Goal: Information Seeking & Learning: Check status

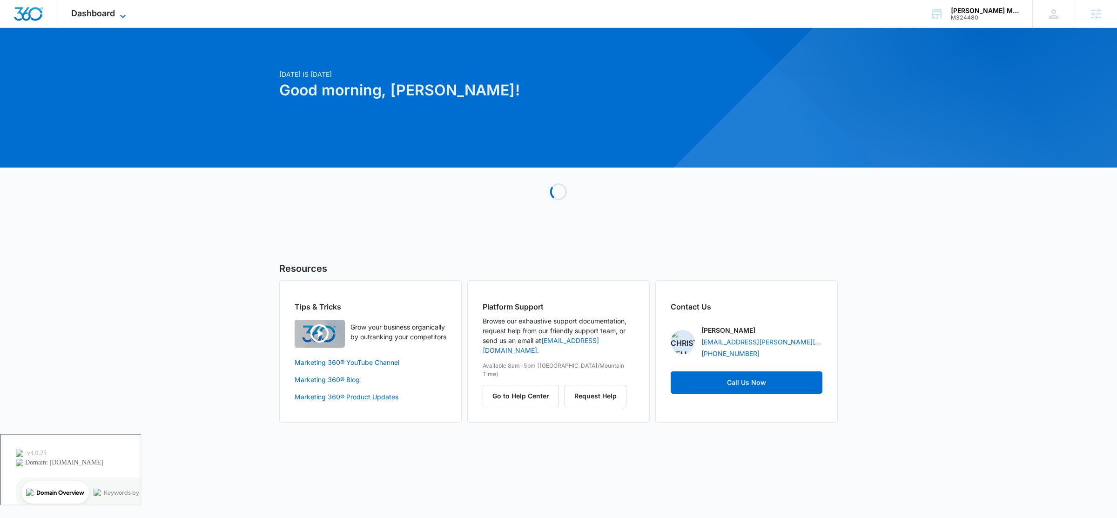
click at [94, 13] on span "Dashboard" at bounding box center [93, 13] width 44 height 10
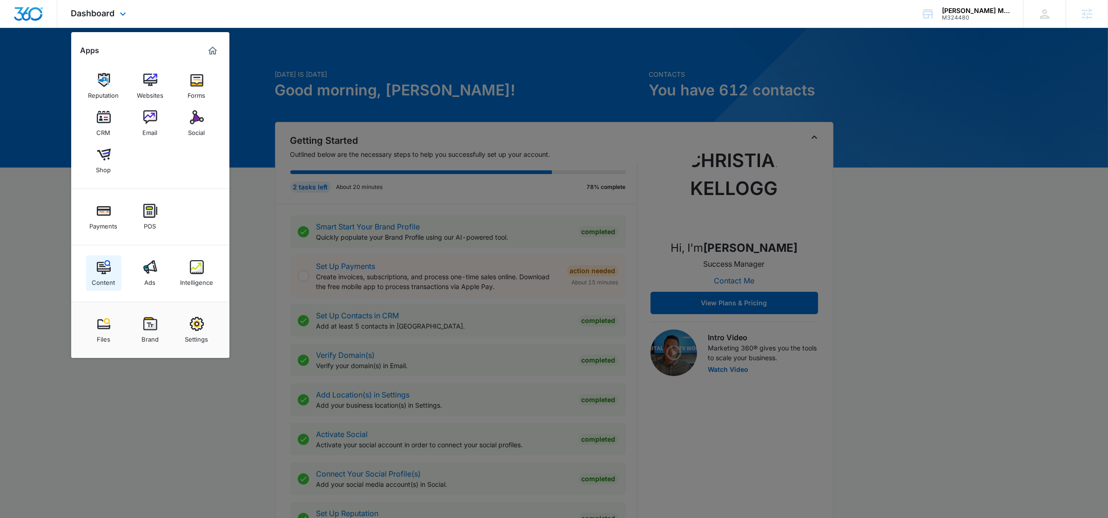
click at [107, 260] on img at bounding box center [104, 267] width 14 height 14
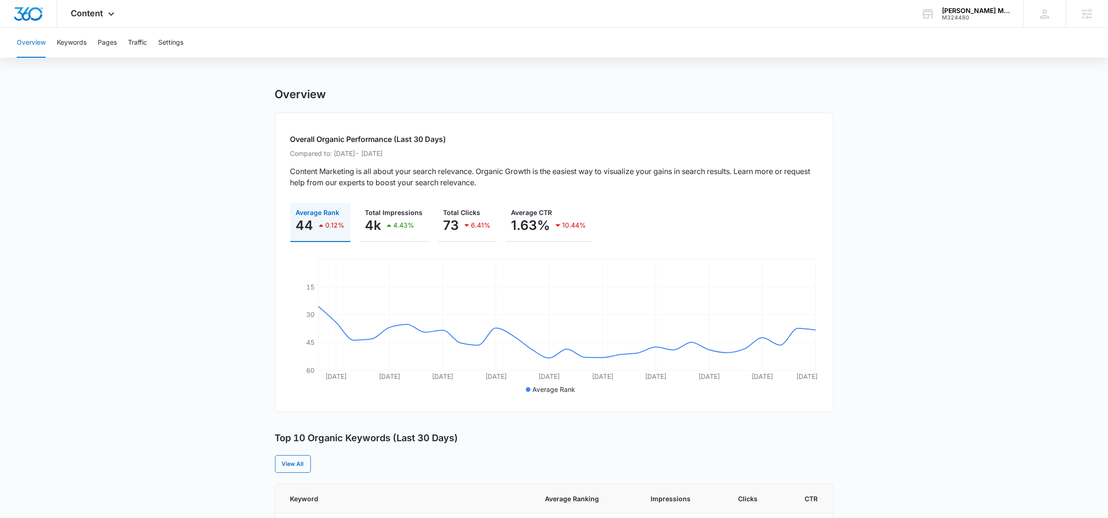
click at [55, 38] on div "Overview Keywords Pages Traffic Settings" at bounding box center [554, 43] width 1086 height 30
drag, startPoint x: 62, startPoint y: 44, endPoint x: 69, endPoint y: 44, distance: 7.0
click at [64, 44] on button "Keywords" at bounding box center [72, 43] width 30 height 30
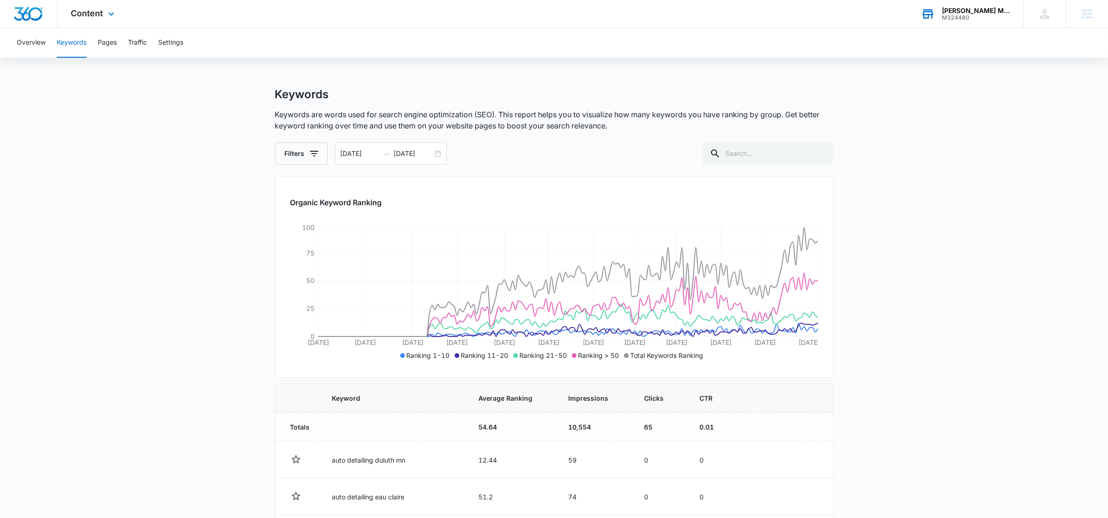
click at [959, 15] on div "M324480" at bounding box center [976, 17] width 68 height 7
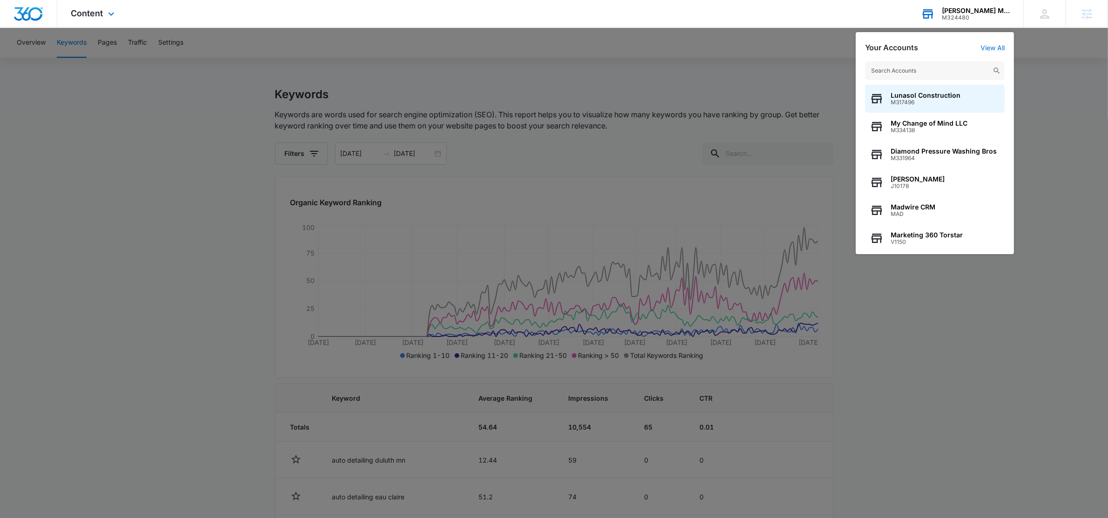
click at [940, 74] on input "text" at bounding box center [935, 70] width 140 height 19
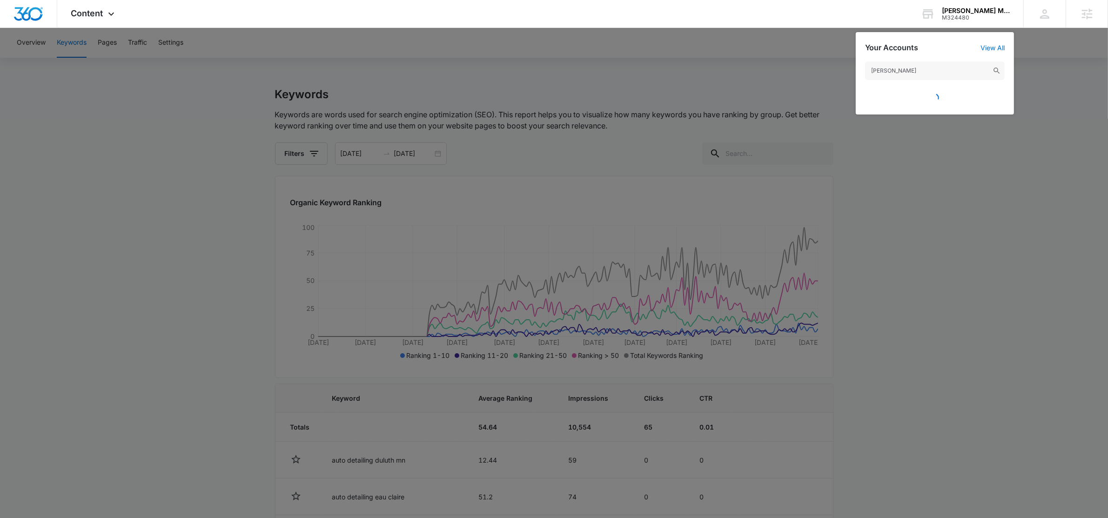
type input "carolina sh"
click at [921, 62] on input "carolina sh" at bounding box center [935, 70] width 140 height 19
click at [920, 67] on input "carolina sh" at bounding box center [935, 70] width 140 height 19
click at [918, 70] on input "carolina sh" at bounding box center [935, 70] width 140 height 19
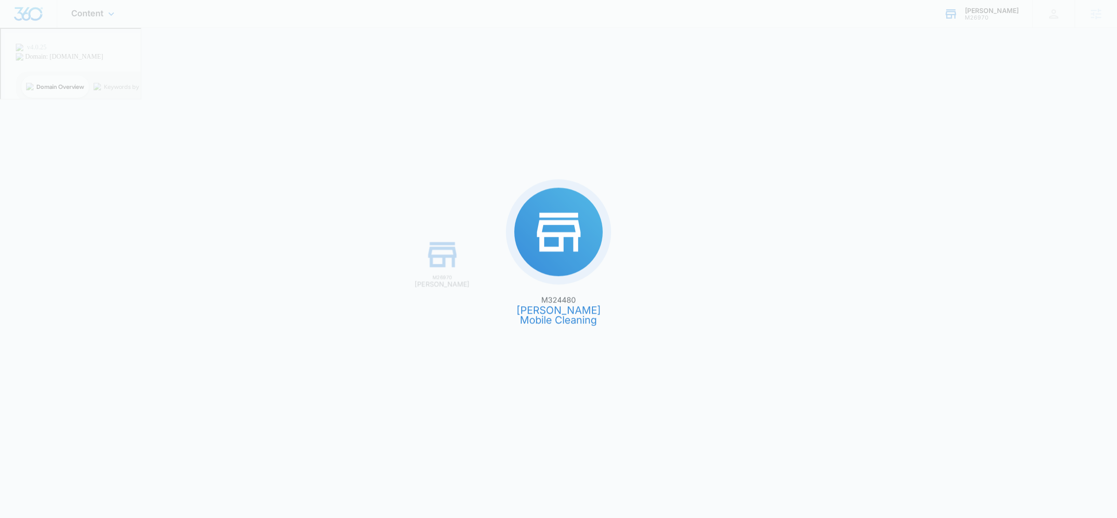
click at [961, 20] on div "M324480 [PERSON_NAME] Mobile Cleaning M26970 Carolina Scuba" at bounding box center [558, 259] width 1117 height 518
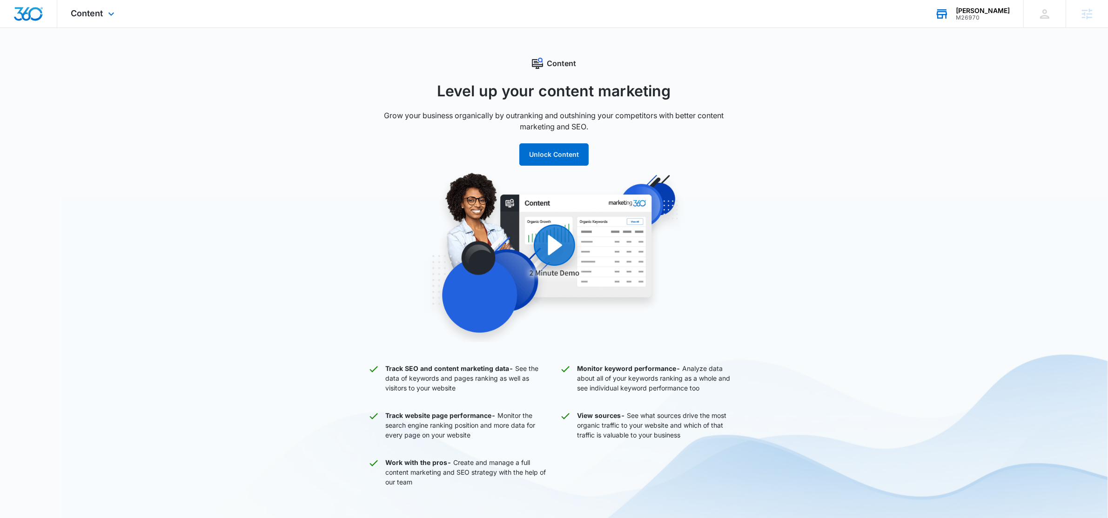
click at [949, 8] on icon at bounding box center [942, 14] width 14 height 14
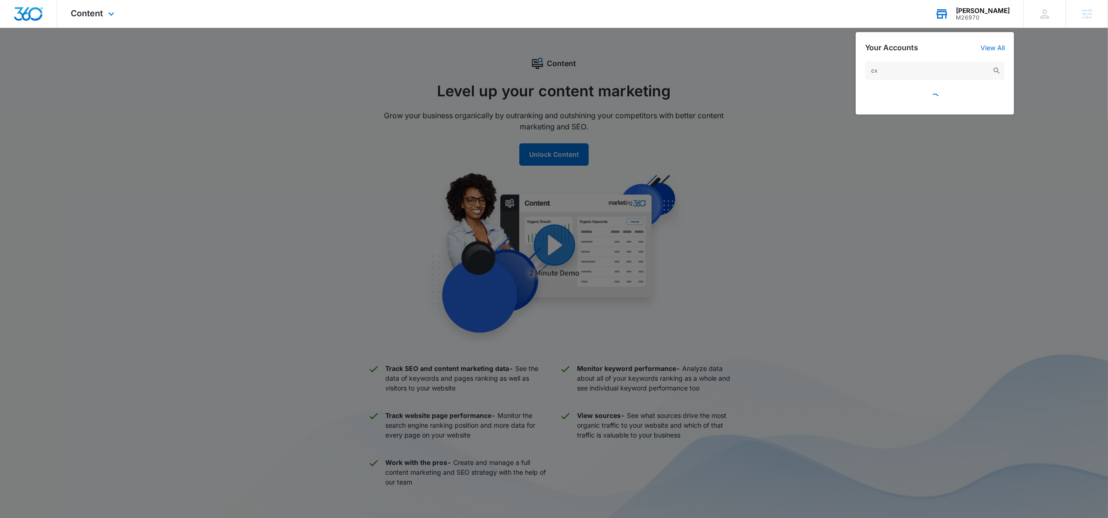
type input "c"
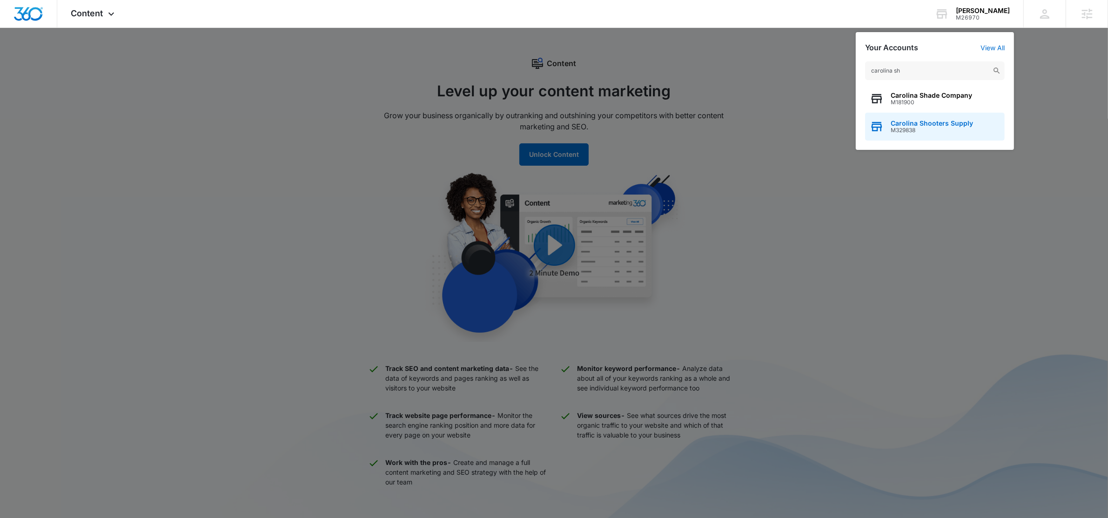
type input "carolina sh"
click at [943, 118] on div "Carolina Shooters Supply M329838" at bounding box center [935, 127] width 140 height 28
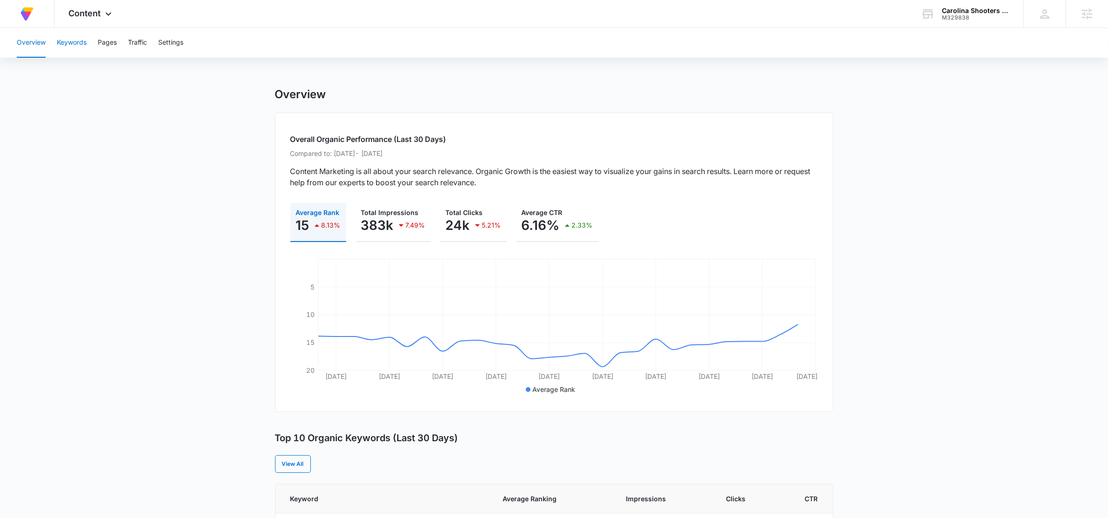
click at [76, 38] on button "Keywords" at bounding box center [72, 43] width 30 height 30
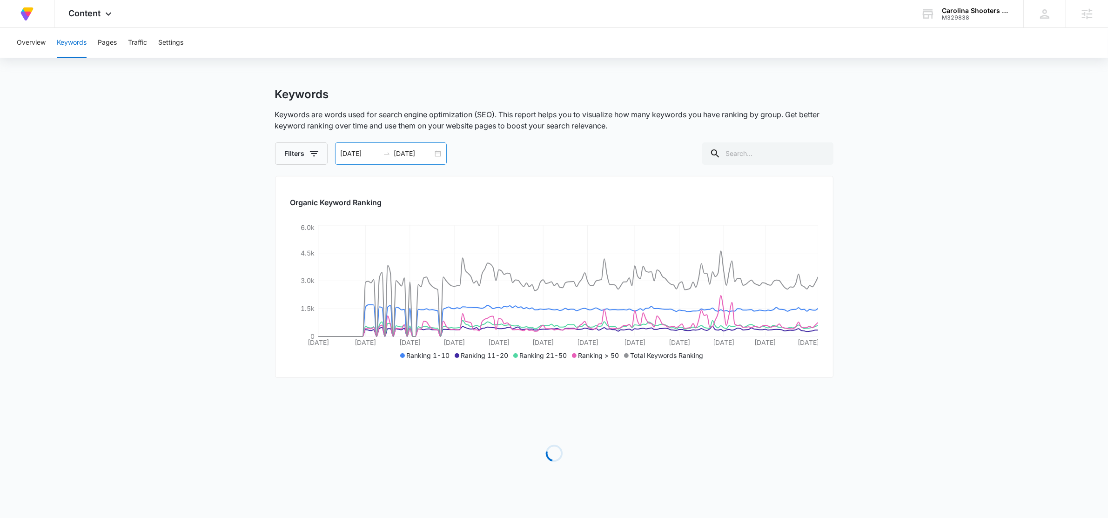
click at [435, 154] on div "[DATE] [DATE]" at bounding box center [391, 153] width 112 height 22
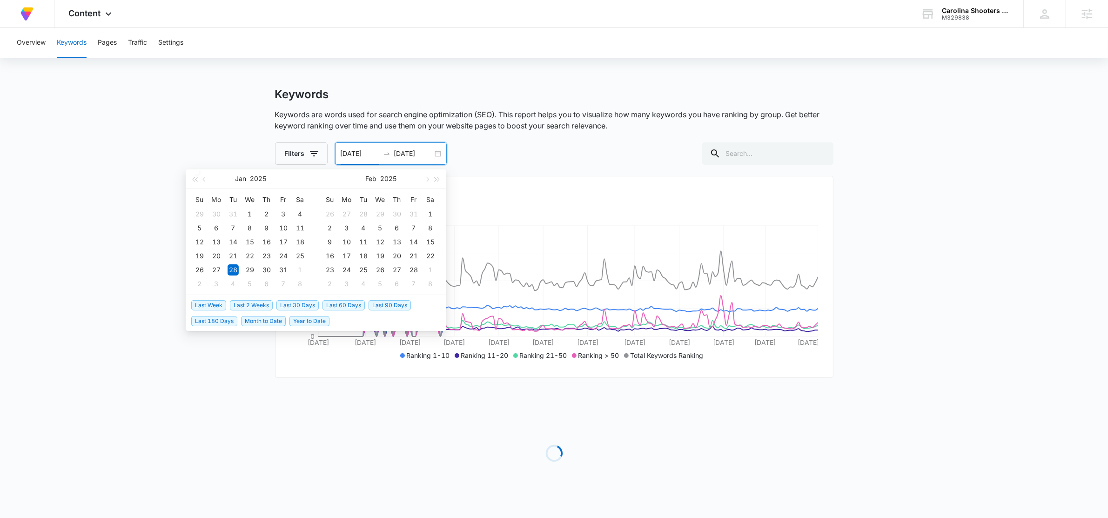
click at [269, 304] on span "Last 2 Weeks" at bounding box center [251, 305] width 43 height 10
type input "[DATE]"
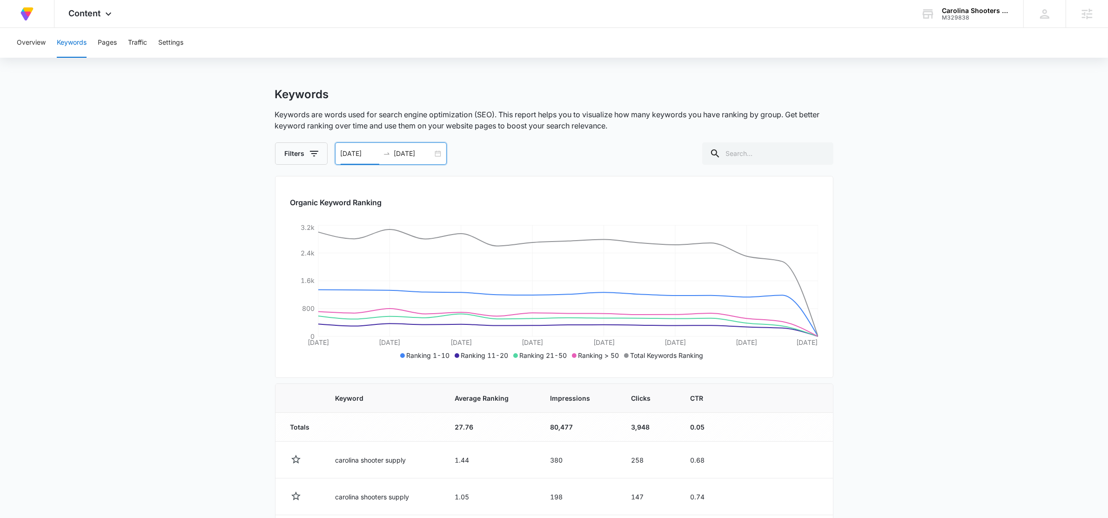
click at [438, 151] on div "[DATE] [DATE]" at bounding box center [391, 153] width 112 height 22
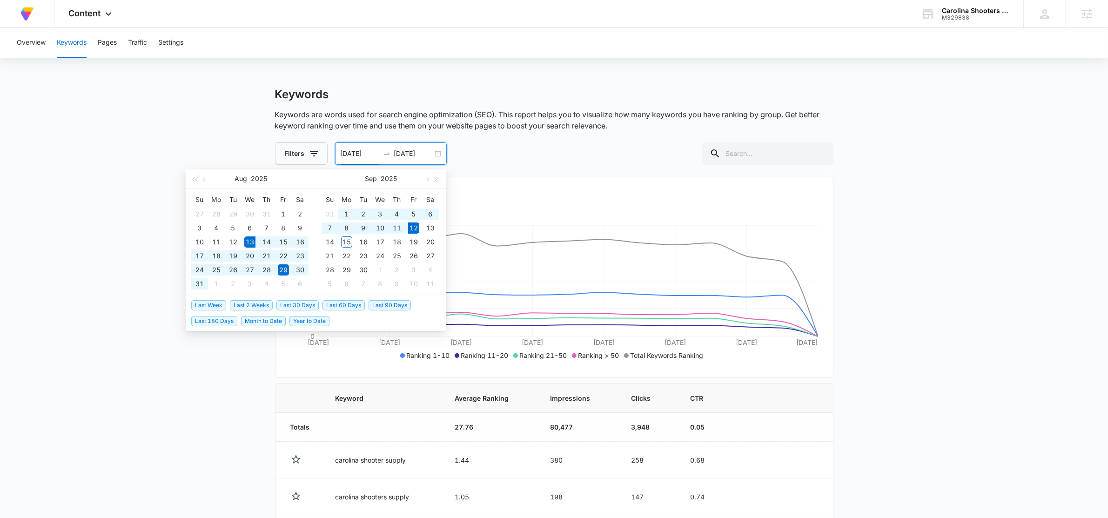
click at [296, 304] on span "Last 30 Days" at bounding box center [297, 305] width 42 height 10
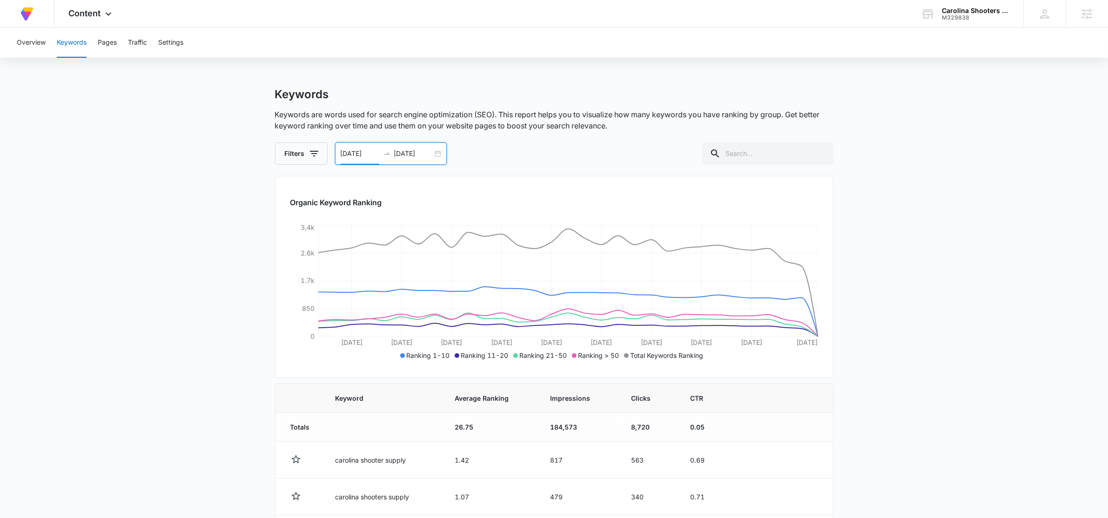
click at [437, 154] on div "[DATE] [DATE]" at bounding box center [391, 153] width 112 height 22
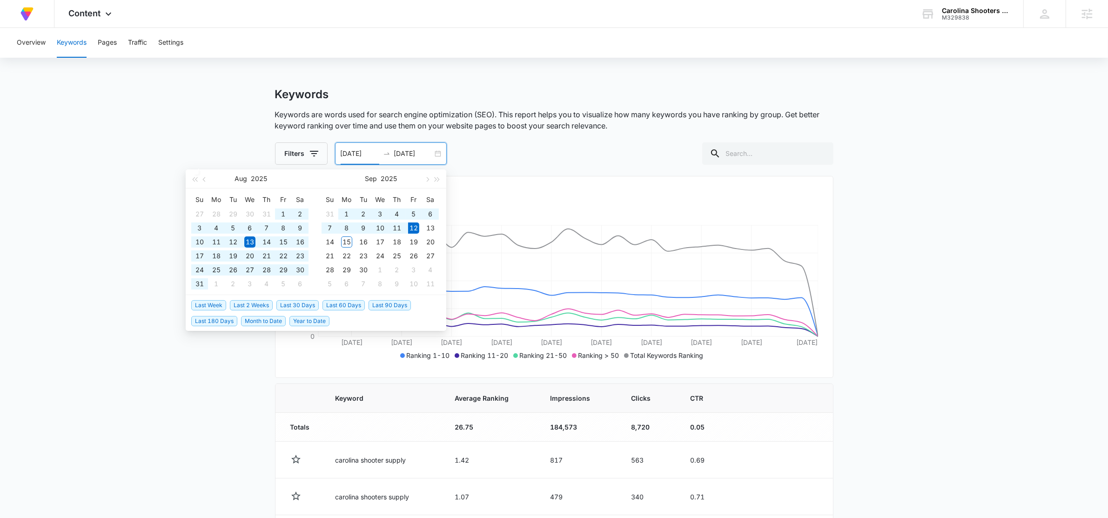
click at [398, 303] on span "Last 90 Days" at bounding box center [390, 305] width 42 height 10
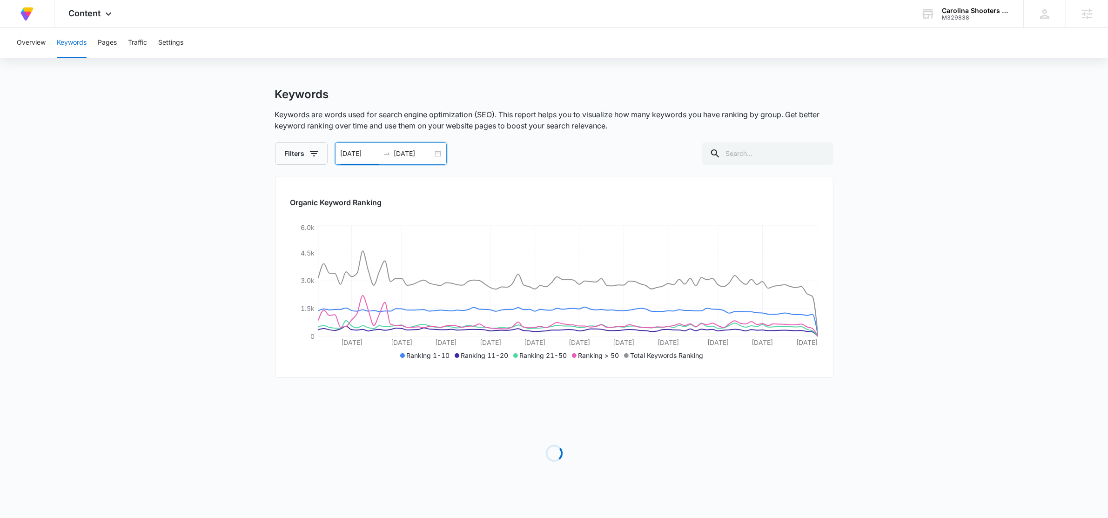
click at [434, 156] on div "[DATE] [DATE]" at bounding box center [391, 153] width 112 height 22
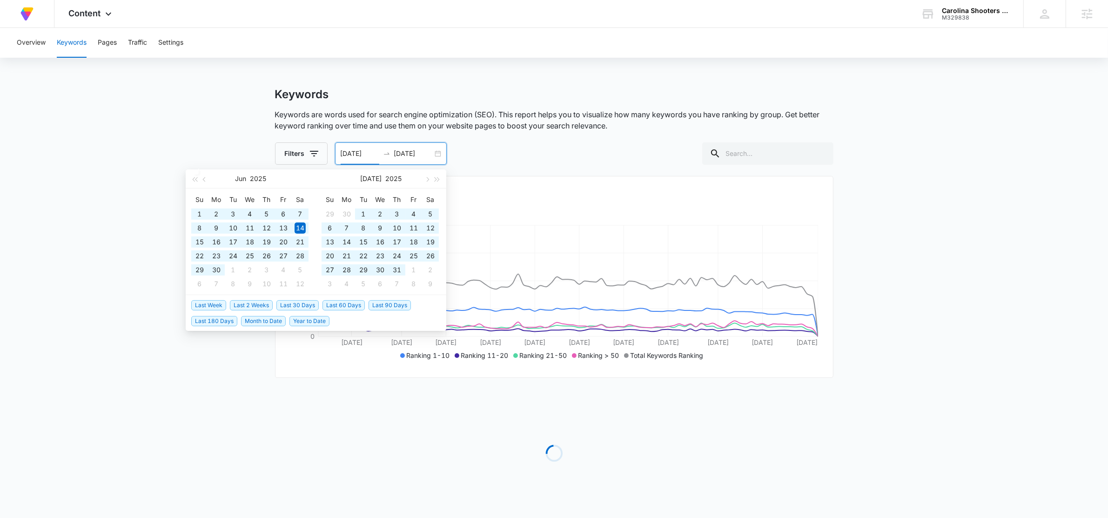
click at [217, 317] on span "Last 180 Days" at bounding box center [214, 321] width 46 height 10
type input "[DATE]"
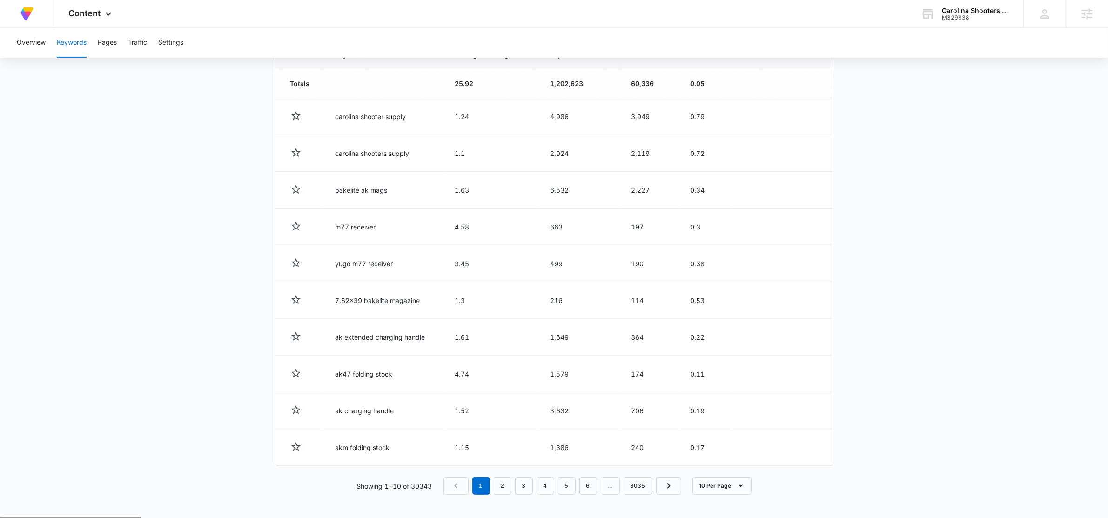
scroll to position [340, 0]
click at [514, 490] on nav "1 2 3 4 5 6 … 3035" at bounding box center [563, 490] width 238 height 18
click at [507, 492] on link "2" at bounding box center [503, 490] width 18 height 18
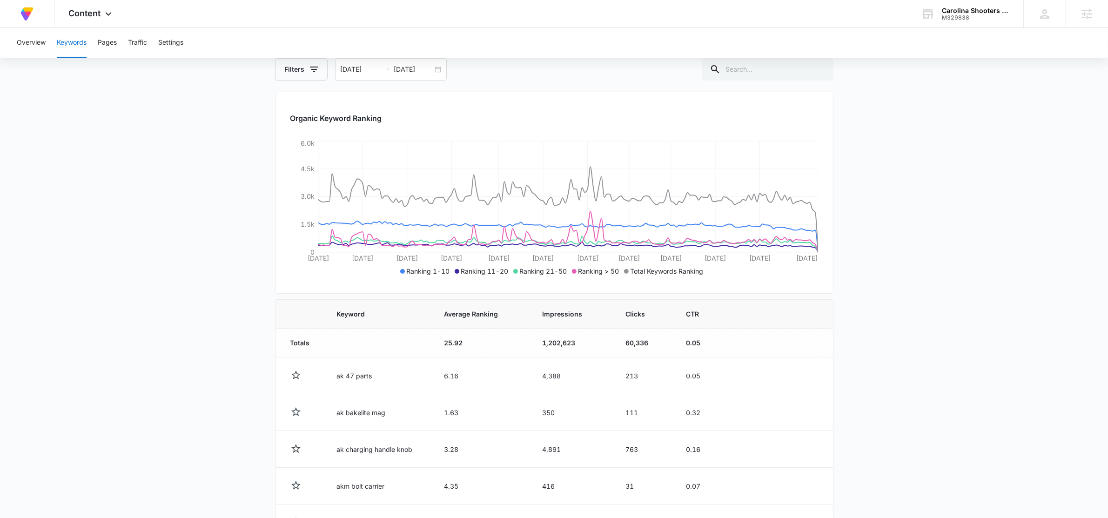
scroll to position [62, 0]
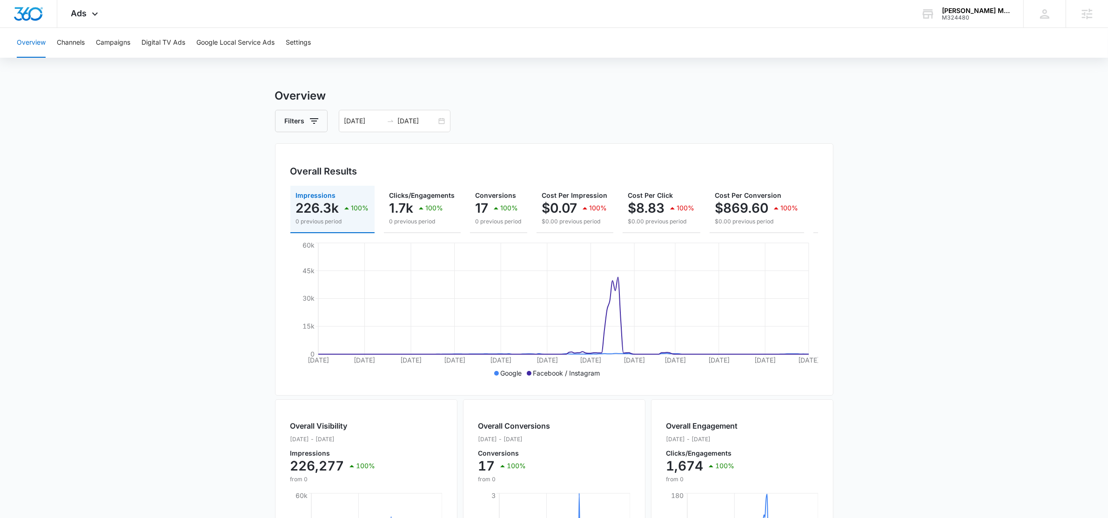
scroll to position [0, 111]
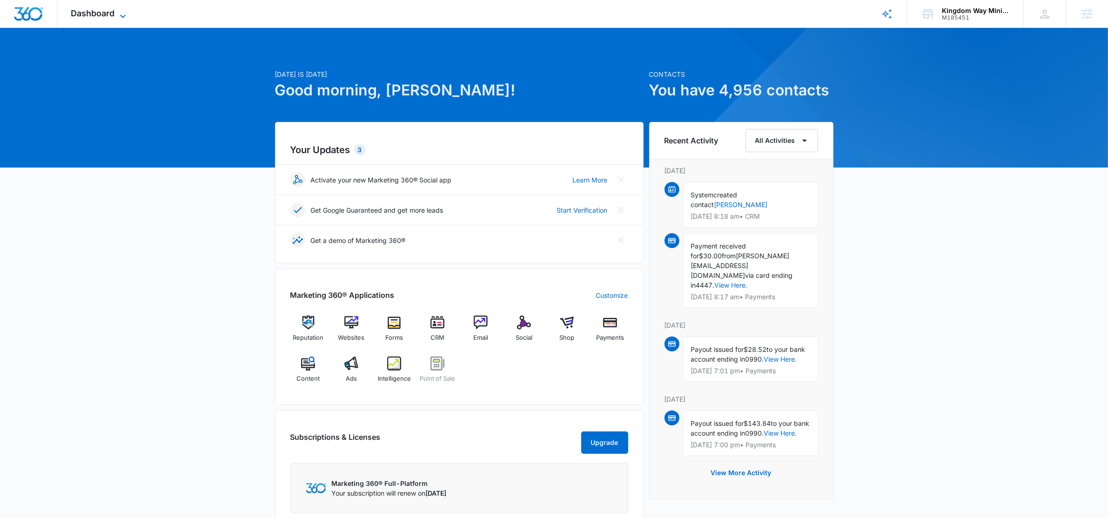
click at [105, 15] on span "Dashboard" at bounding box center [93, 13] width 44 height 10
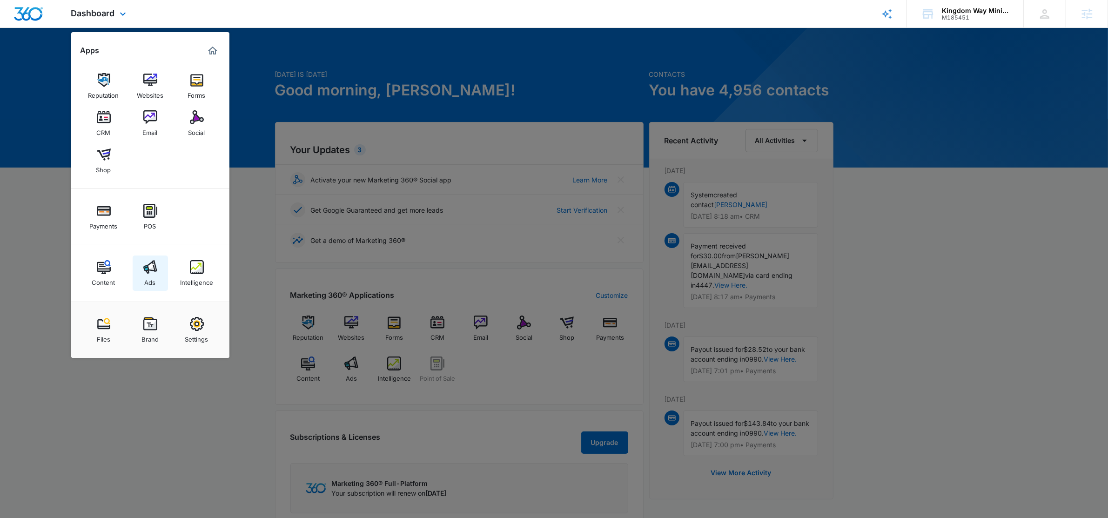
click at [156, 279] on link "Ads" at bounding box center [150, 273] width 35 height 35
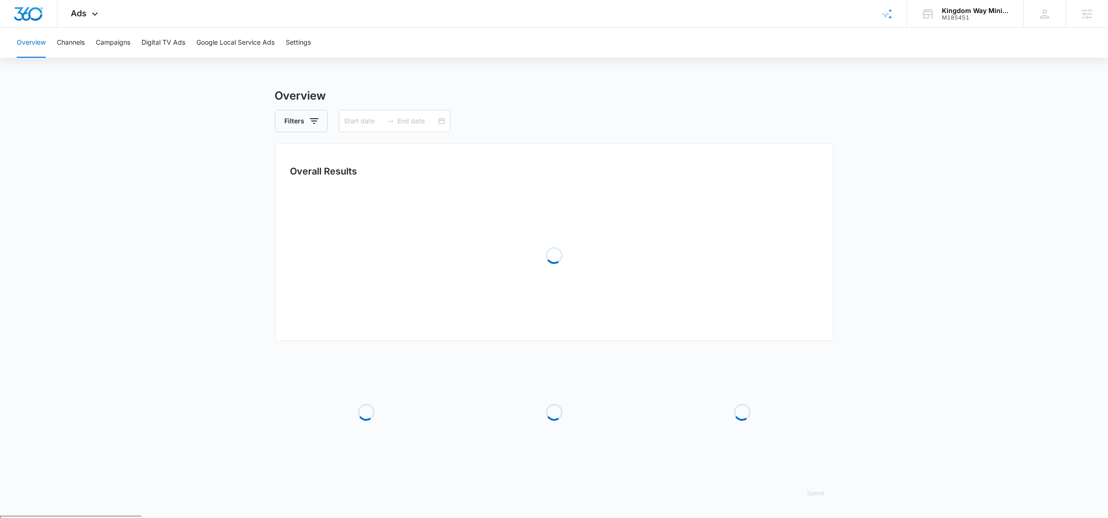
type input "08/09/2025"
type input "09/08/2025"
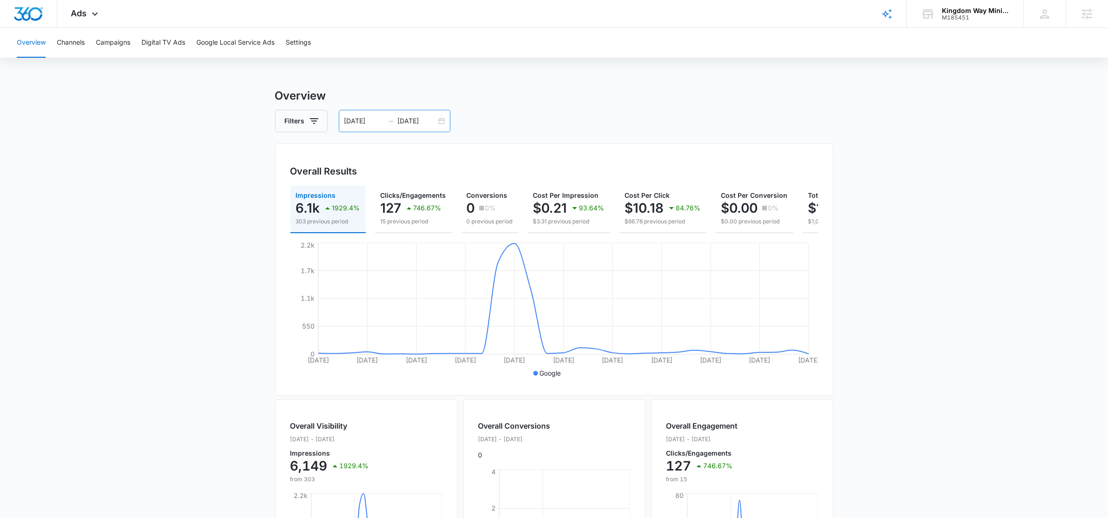
click at [440, 121] on div "08/09/2025 09/08/2025" at bounding box center [395, 121] width 112 height 22
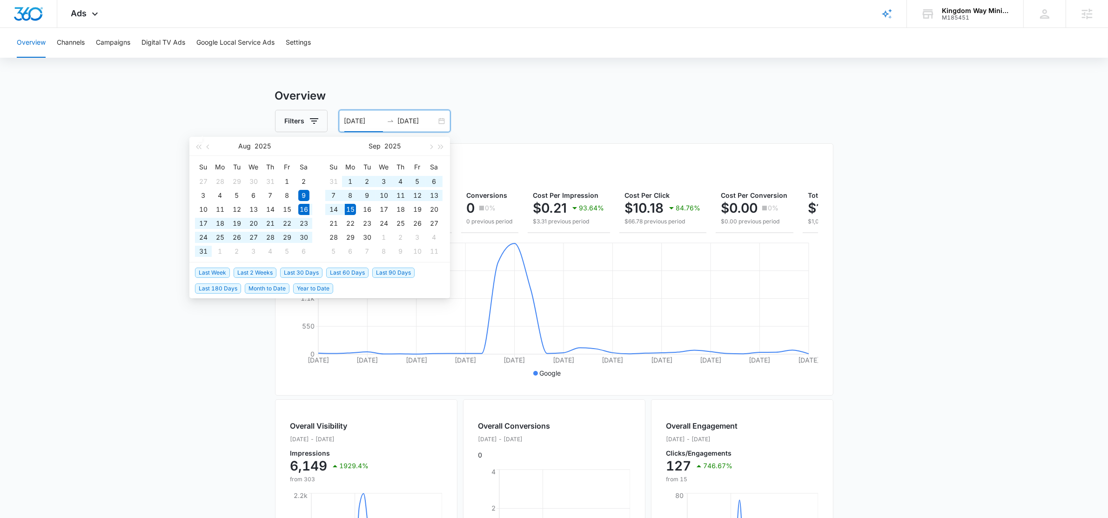
click at [295, 268] on span "Last 30 Days" at bounding box center [301, 273] width 42 height 10
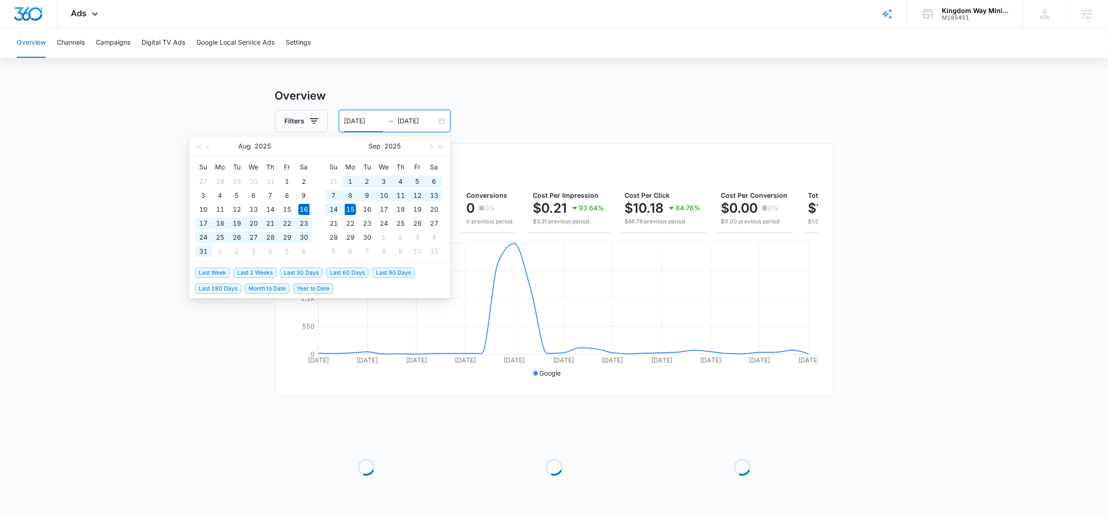
type input "08/16/2025"
type input "09/15/2025"
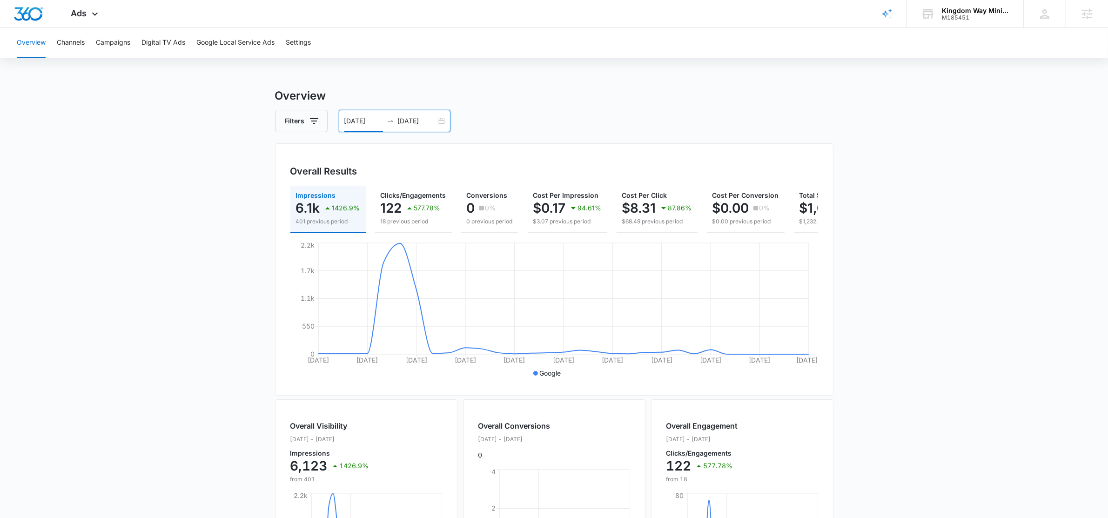
click at [187, 216] on main "Overview Filters 08/16/2025 09/15/2025 Overall Results Impressions 6.1k 1426.9%…" at bounding box center [554, 422] width 1108 height 668
drag, startPoint x: 77, startPoint y: 9, endPoint x: 165, endPoint y: 47, distance: 95.1
click at [77, 9] on span "Ads" at bounding box center [79, 13] width 16 height 10
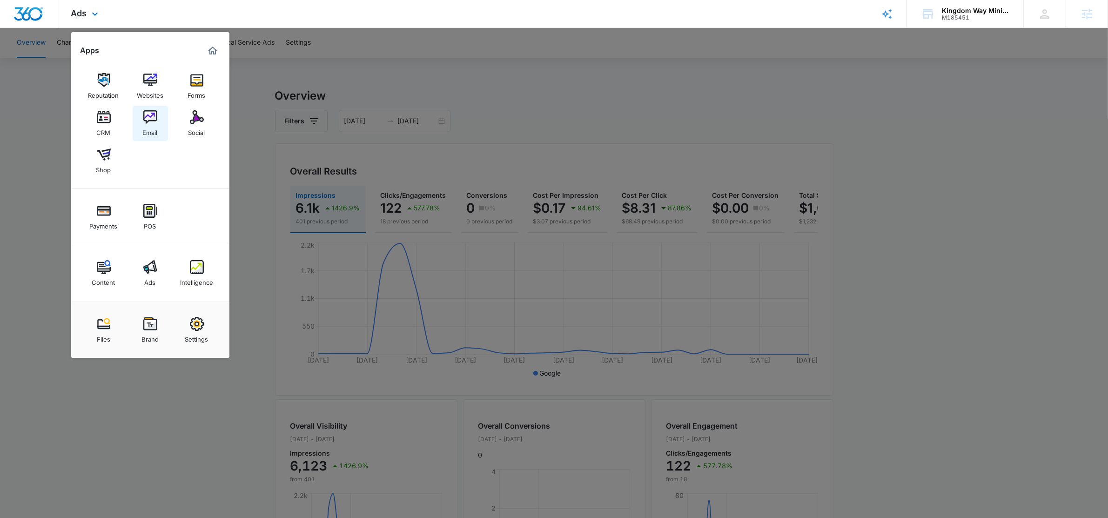
click at [152, 125] on div "Email" at bounding box center [150, 130] width 15 height 12
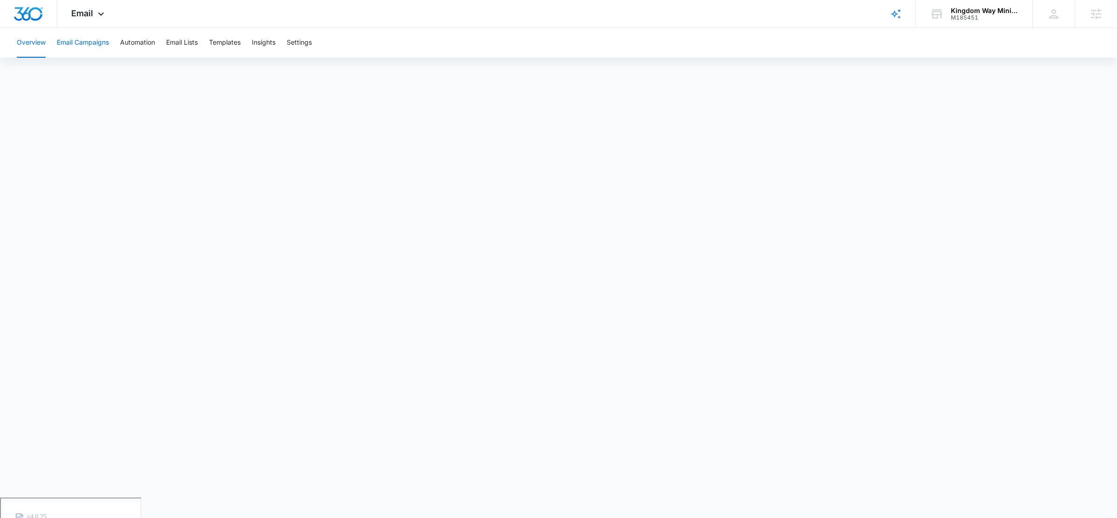
click at [81, 40] on button "Email Campaigns" at bounding box center [83, 43] width 52 height 30
